Goal: Check status: Check status

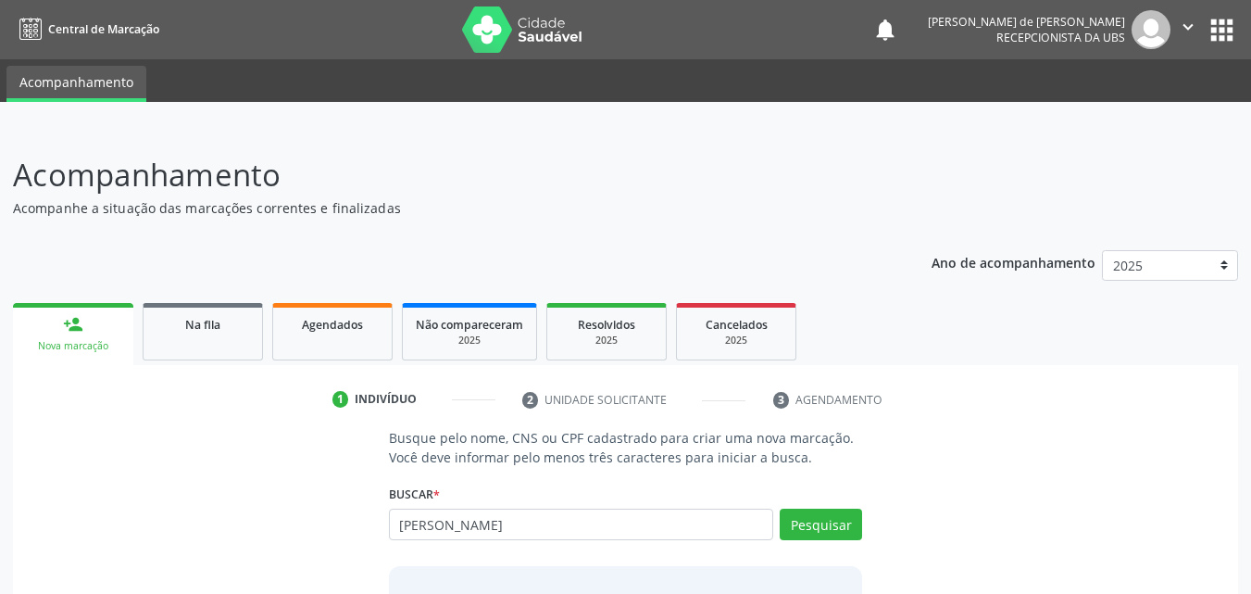
type input "[PERSON_NAME]"
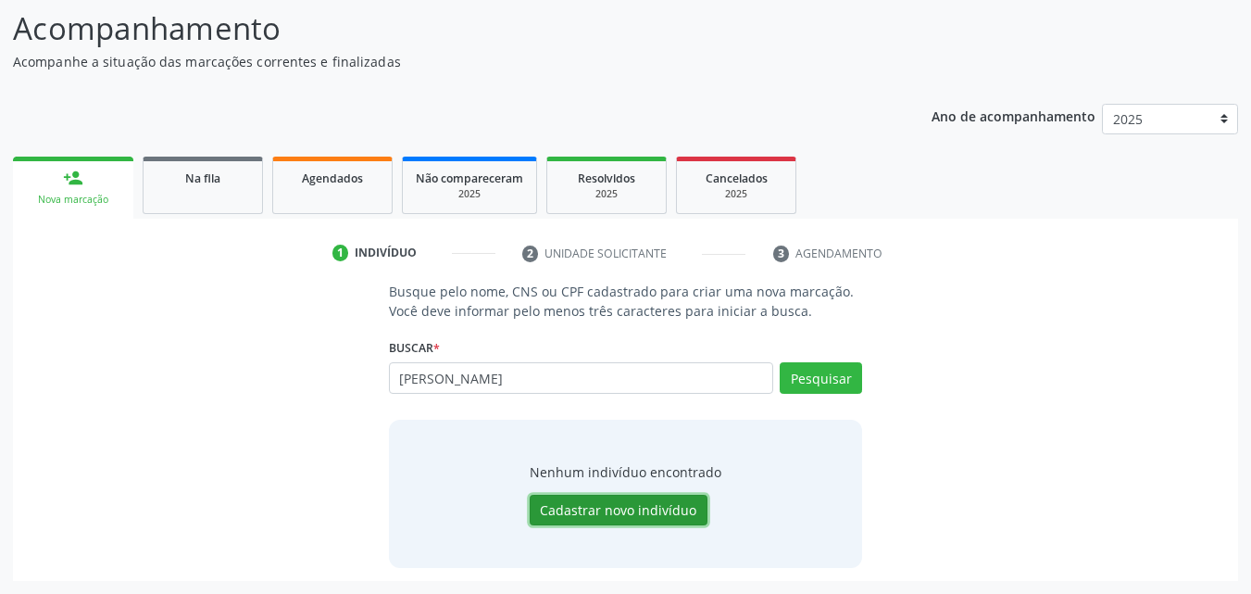
click at [645, 505] on button "Cadastrar novo indivíduo" at bounding box center [619, 510] width 178 height 31
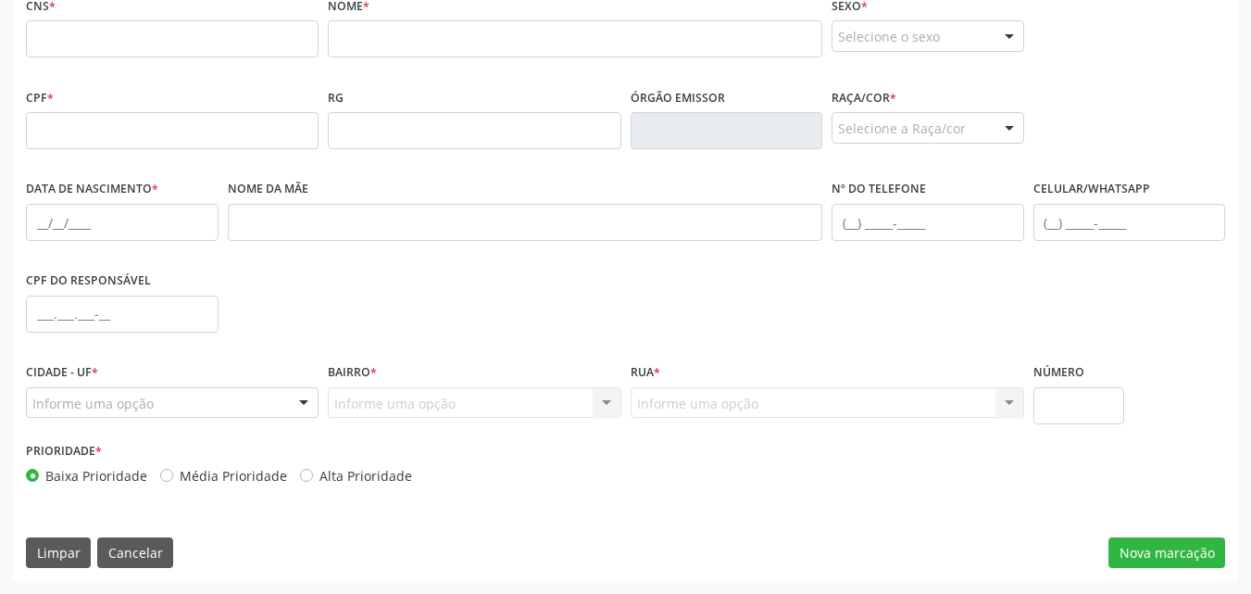
scroll to position [0, 0]
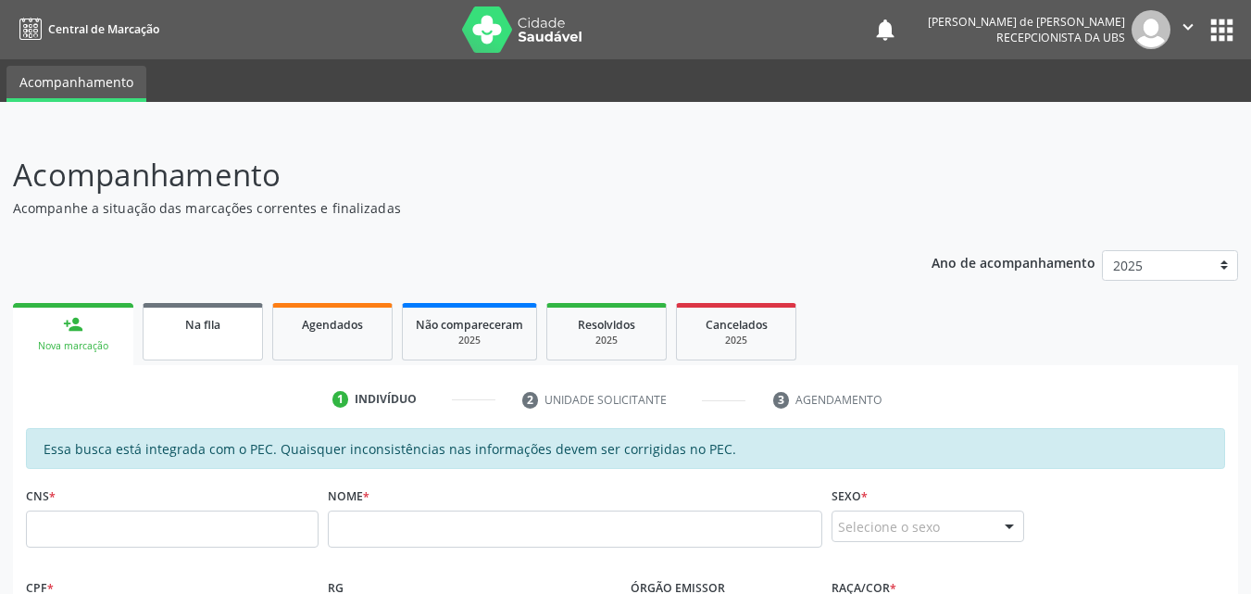
click at [206, 330] on span "Na fila" at bounding box center [202, 325] width 35 height 16
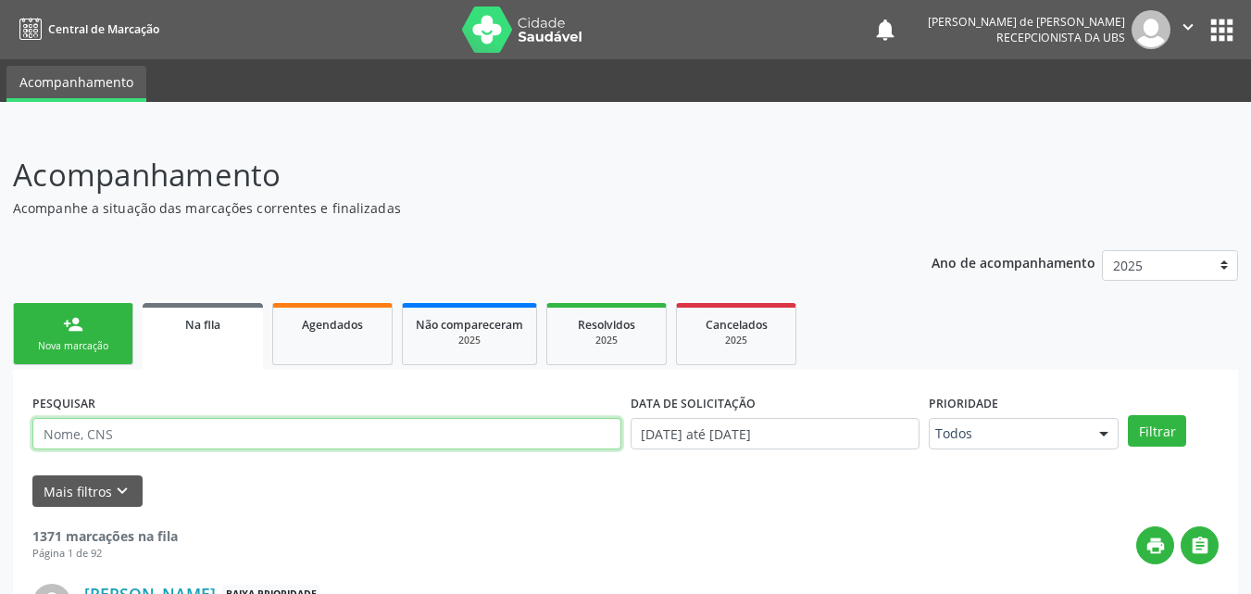
click at [430, 436] on input "text" at bounding box center [326, 433] width 589 height 31
click at [1128, 415] on button "Filtrar" at bounding box center [1157, 430] width 58 height 31
click at [227, 440] on input "[PERSON_NAME]" at bounding box center [326, 433] width 589 height 31
type input "S"
type input "[PERSON_NAME] estevão"
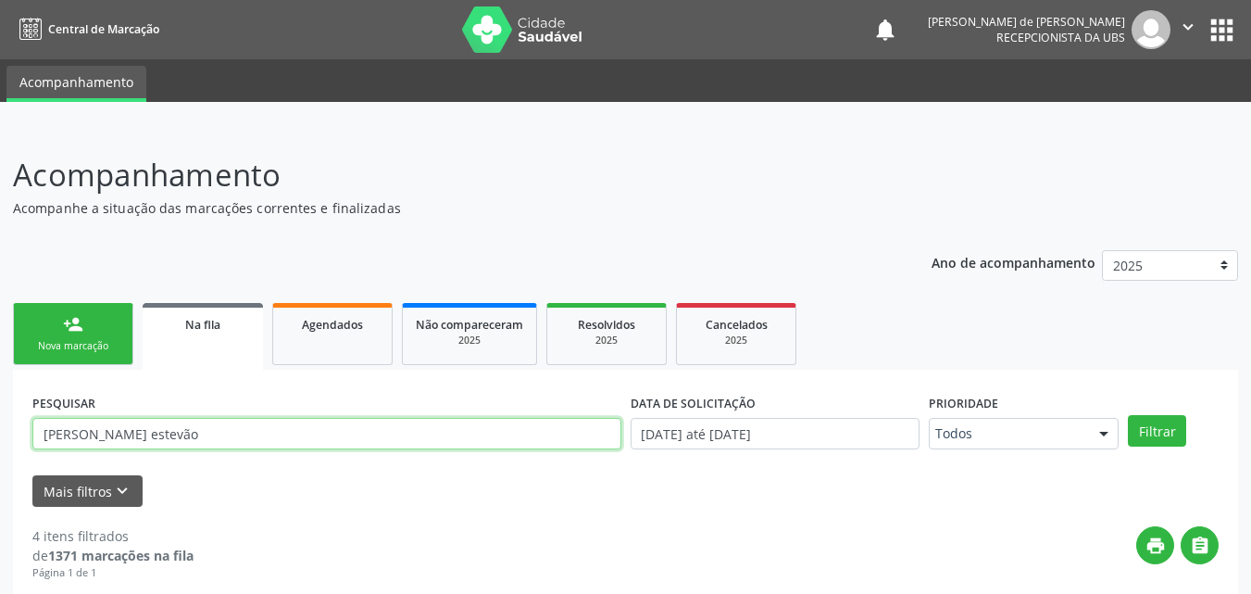
click at [1128, 415] on button "Filtrar" at bounding box center [1157, 430] width 58 height 31
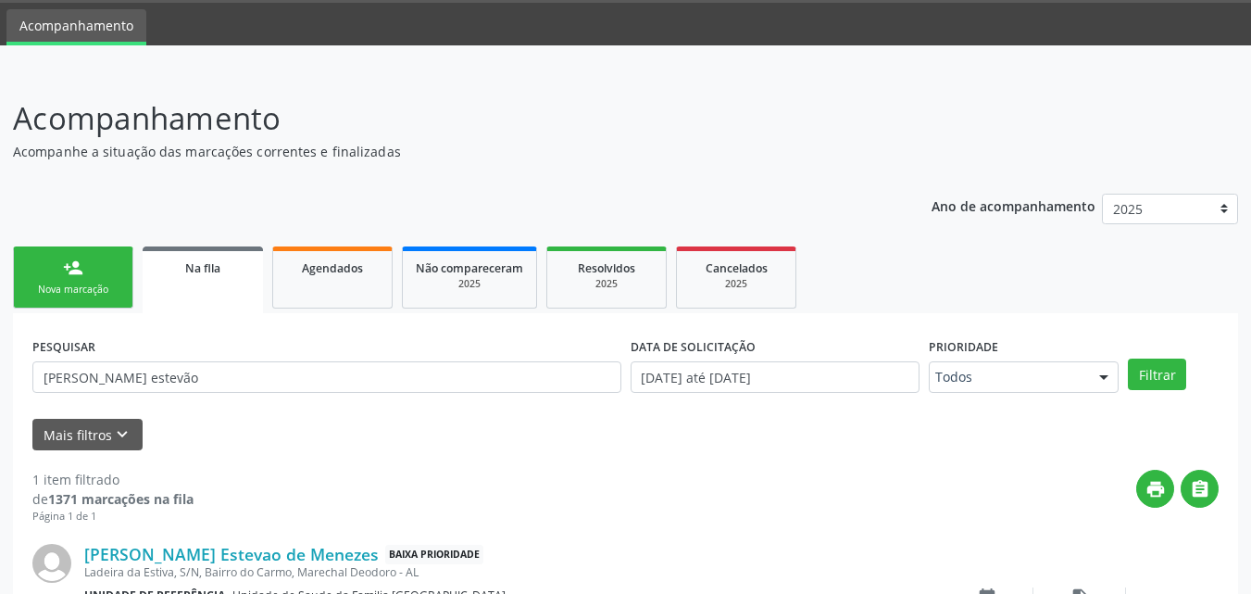
scroll to position [184, 0]
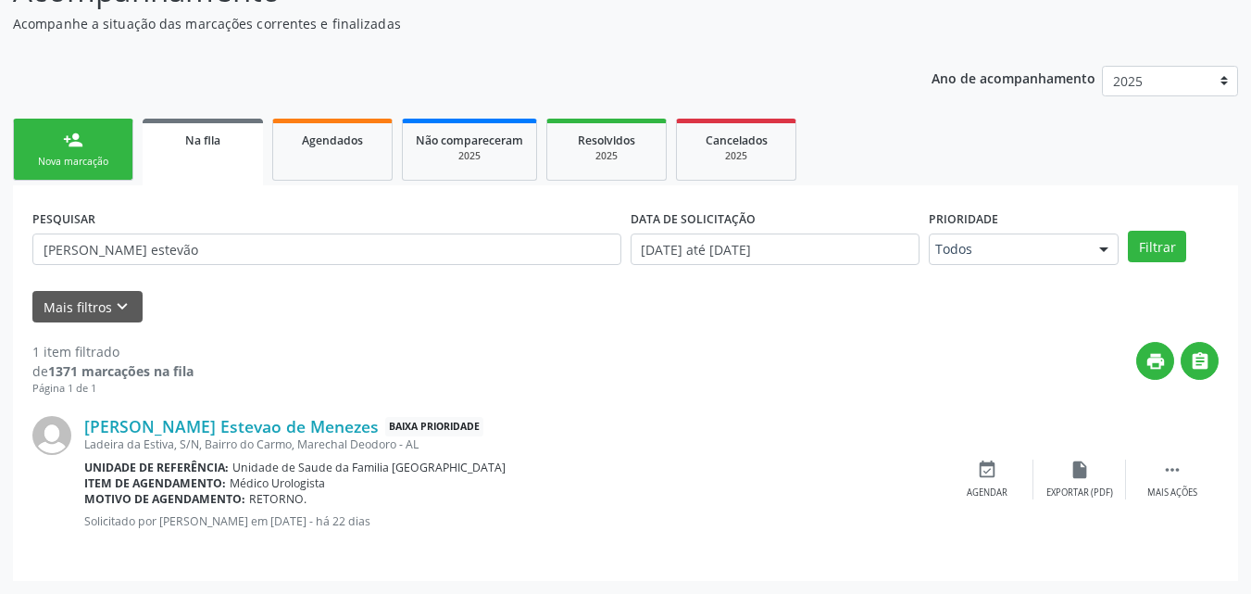
drag, startPoint x: 78, startPoint y: 424, endPoint x: 491, endPoint y: 527, distance: 425.6
click at [491, 527] on div "[PERSON_NAME] Estevao de Menezes Baixa Prioridade Ladeira da Estiva, S/N, [GEOG…" at bounding box center [625, 478] width 1186 height 165
copy div "[PERSON_NAME] Estevao de Menezes Baixa Prioridade Ladeira da Estiva, S/N, [GEOG…"
